Goal: Task Accomplishment & Management: Manage account settings

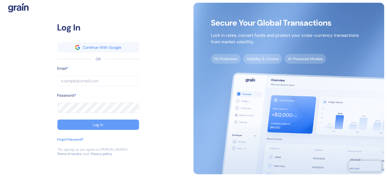
type input "[EMAIL_ADDRESS][DOMAIN_NAME]"
click at [96, 120] on button "Log In" at bounding box center [98, 125] width 82 height 10
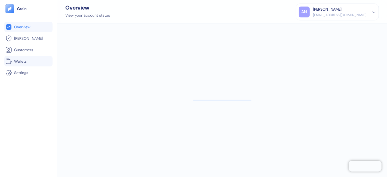
click at [31, 60] on link "Wallets" at bounding box center [28, 61] width 46 height 7
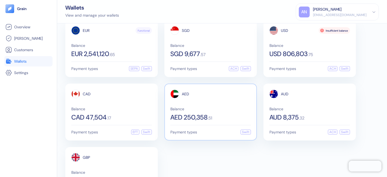
scroll to position [45, 0]
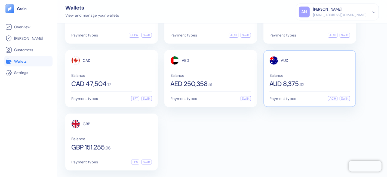
click at [289, 72] on div "AUD Balance AUD 8,375 . 32" at bounding box center [310, 71] width 81 height 31
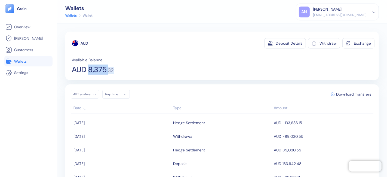
drag, startPoint x: 88, startPoint y: 71, endPoint x: 118, endPoint y: 68, distance: 30.4
click at [118, 68] on div "Available Balance AUD 8,375 . 32" at bounding box center [223, 65] width 303 height 16
click at [86, 95] on html "Pingdom Check: App Online Overview [PERSON_NAME] Customers Wallets Settings Wal…" at bounding box center [193, 88] width 387 height 177
click at [148, 69] on html "Pingdom Check: App Online Overview [PERSON_NAME] Customers Wallets Settings Wal…" at bounding box center [193, 88] width 387 height 177
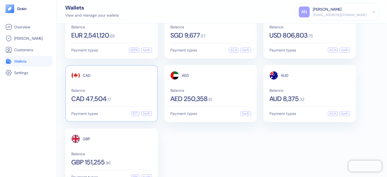
scroll to position [45, 0]
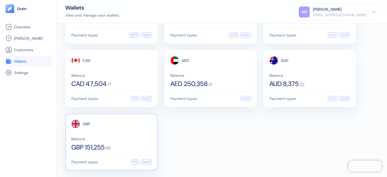
click at [110, 137] on span "Balance" at bounding box center [111, 139] width 81 height 4
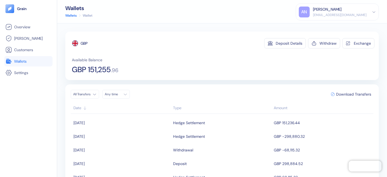
click at [89, 96] on html "Pingdom Check: App Online Overview [PERSON_NAME] Customers Wallets Settings Wal…" at bounding box center [193, 88] width 387 height 177
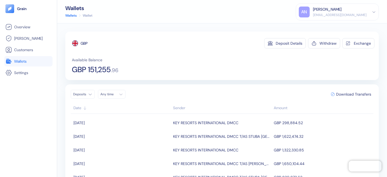
click at [90, 93] on html "Pingdom Check: App Online Overview [PERSON_NAME] Customers Wallets Settings Wal…" at bounding box center [193, 88] width 387 height 177
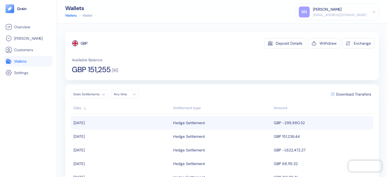
click at [123, 125] on td "[DATE]" at bounding box center [121, 123] width 101 height 14
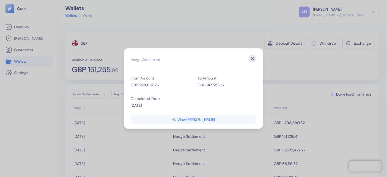
click at [255, 58] on icon "button" at bounding box center [253, 59] width 8 height 8
